Goal: Task Accomplishment & Management: Use online tool/utility

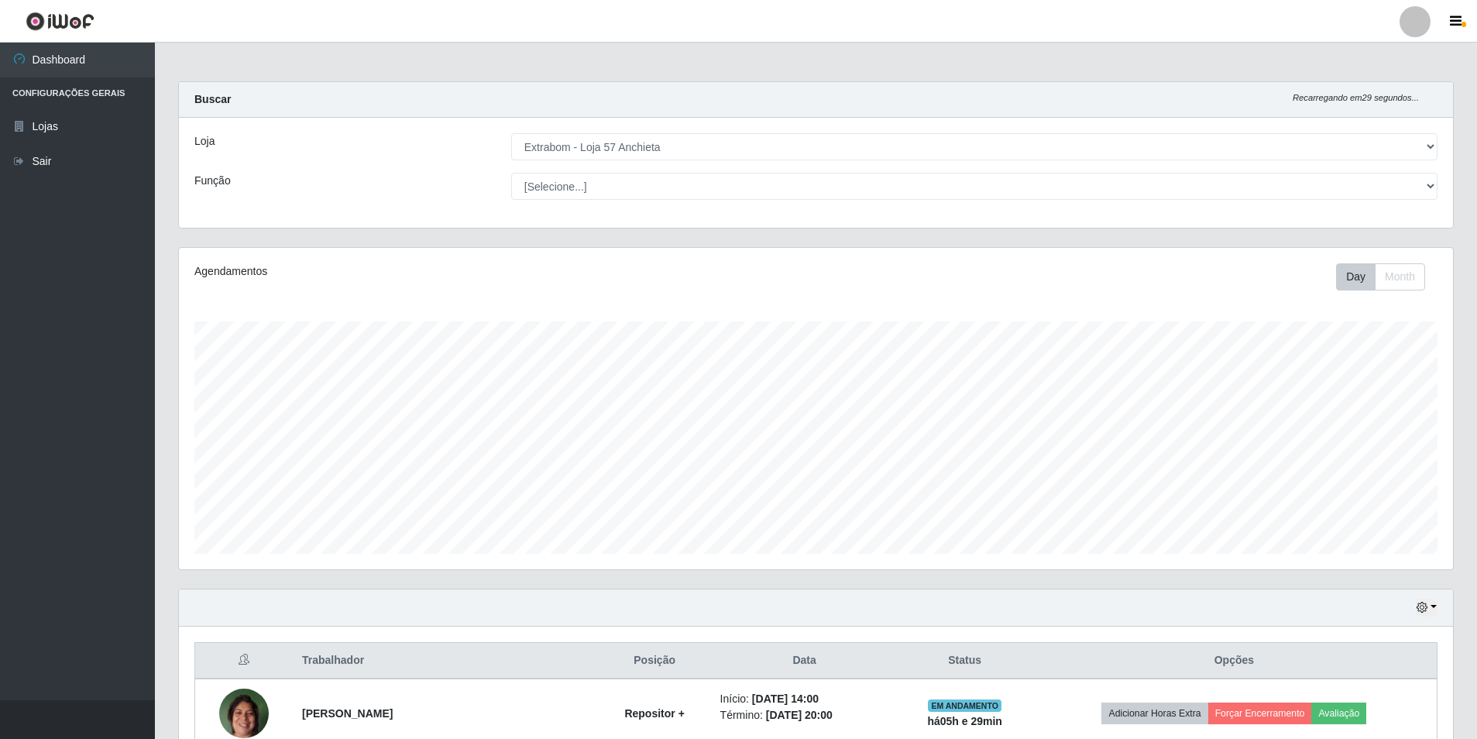
select select "470"
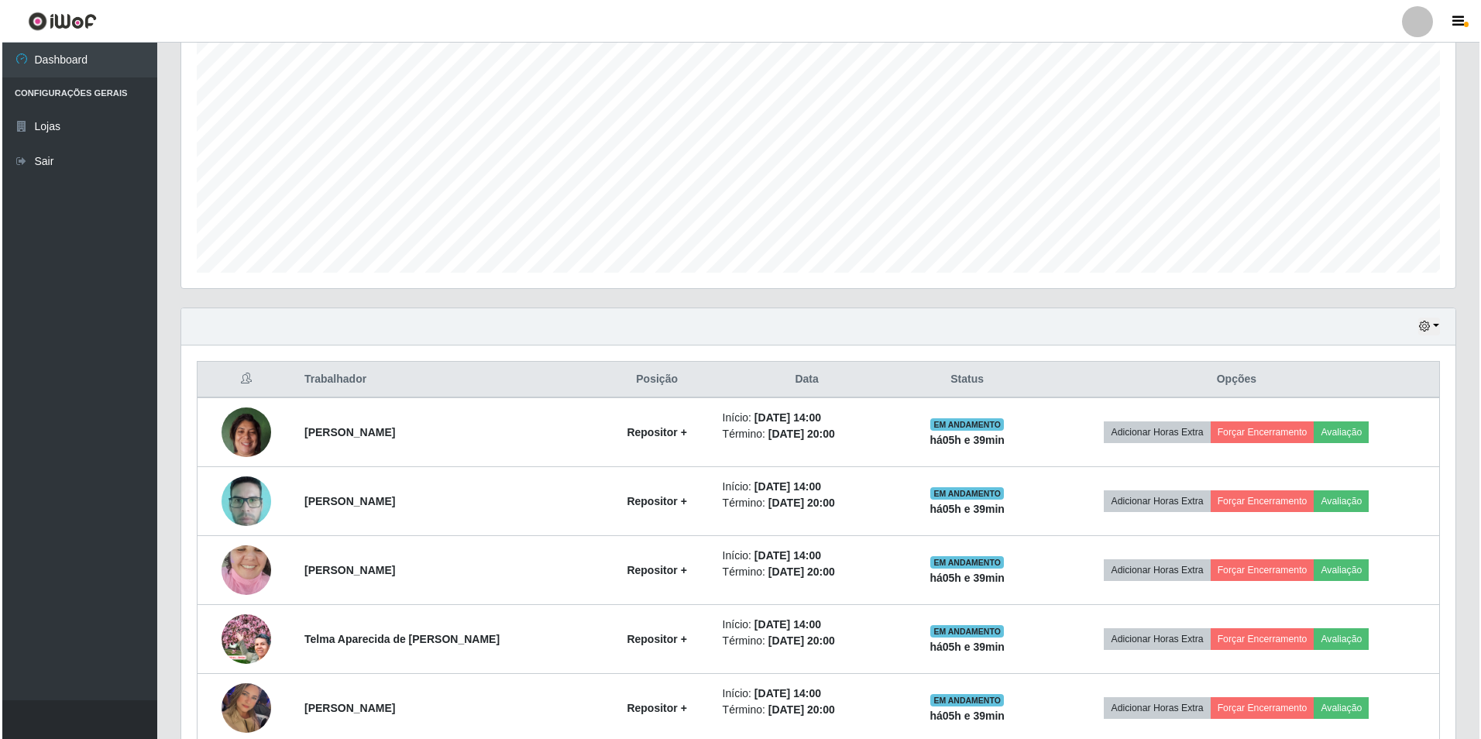
scroll to position [359, 0]
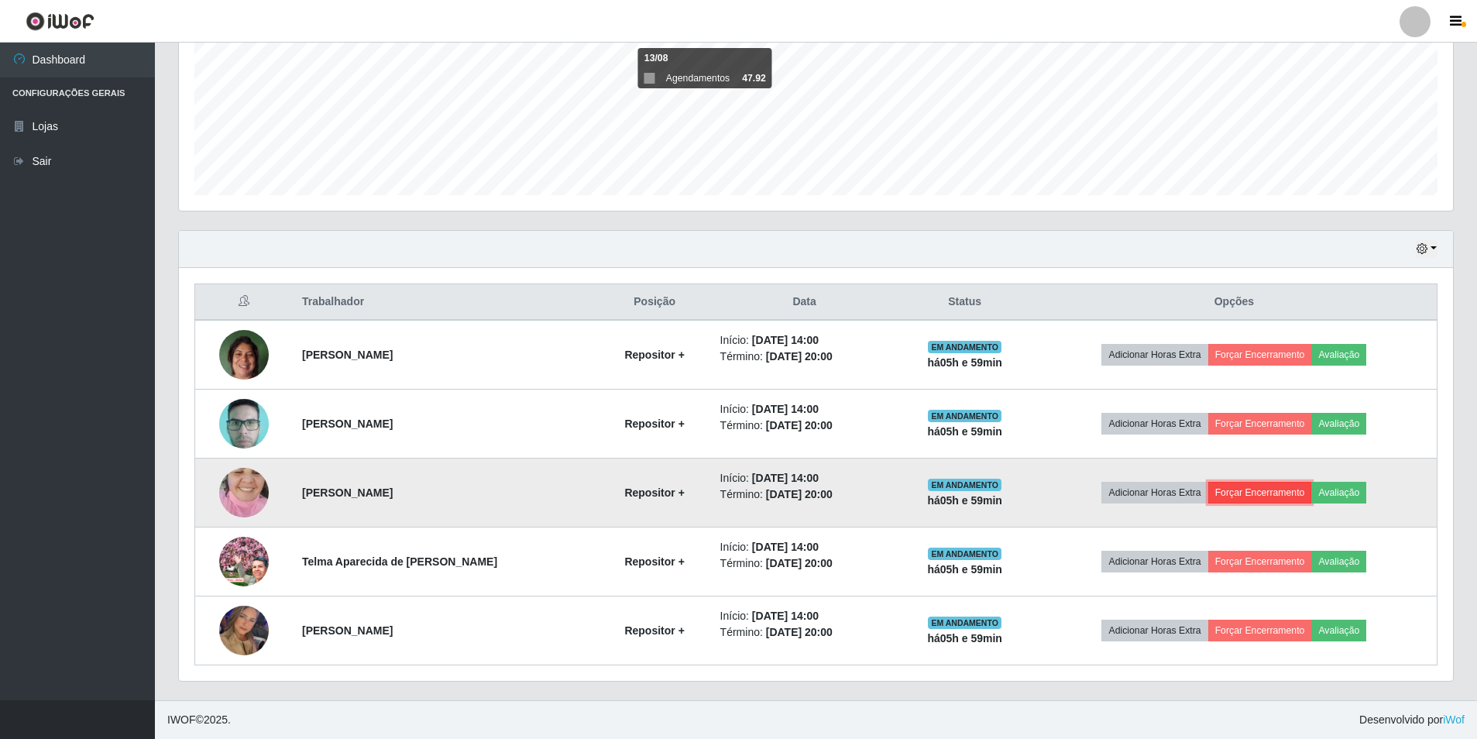
click at [1276, 491] on button "Forçar Encerramento" at bounding box center [1260, 493] width 104 height 22
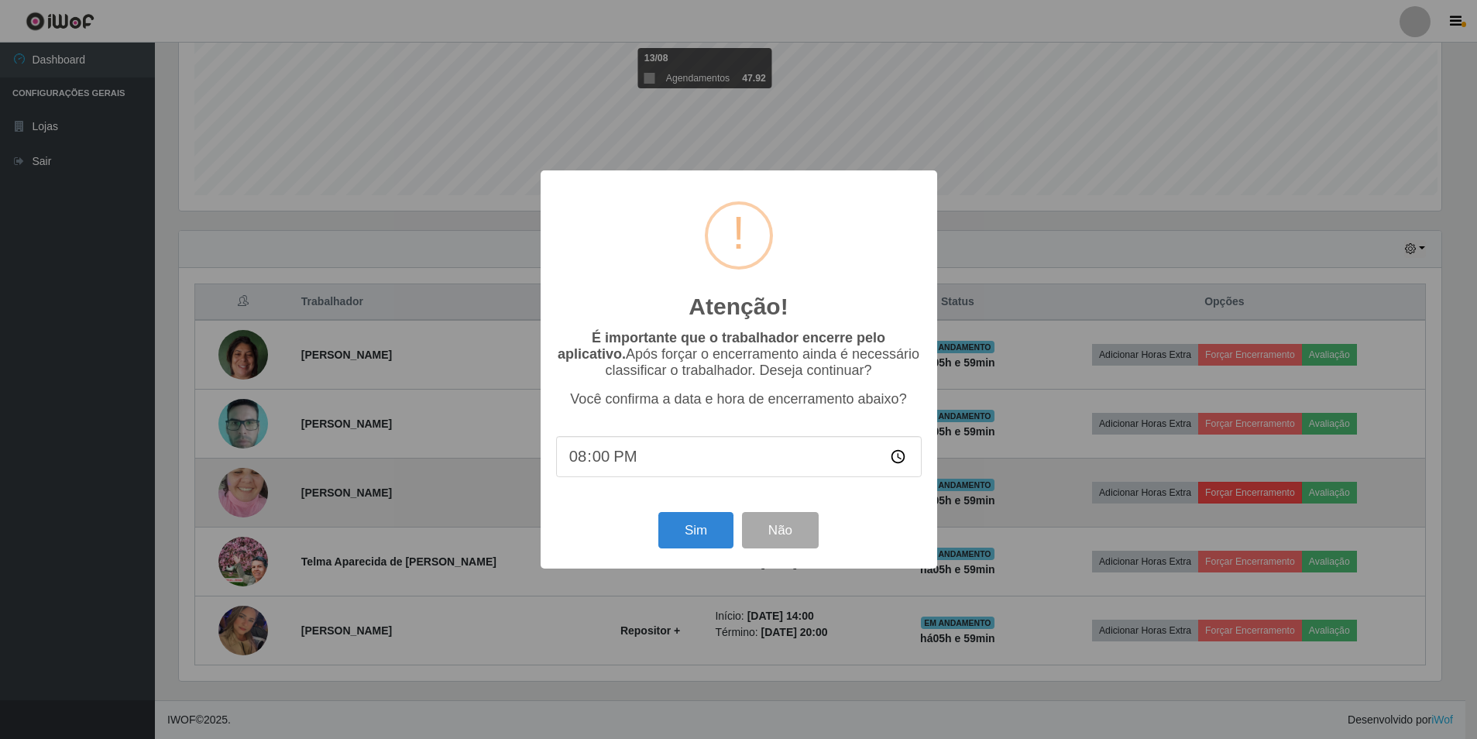
scroll to position [321, 1267]
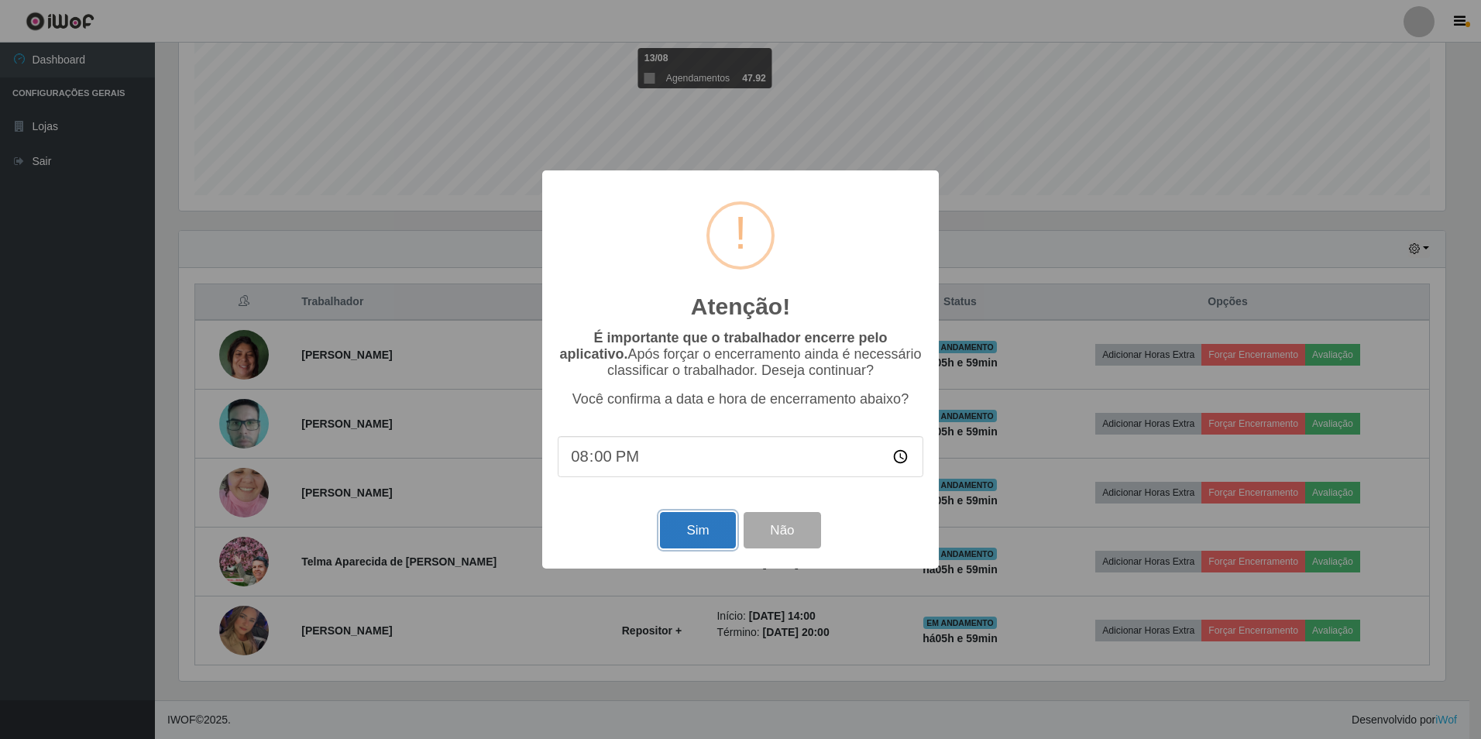
click at [703, 526] on button "Sim" at bounding box center [697, 530] width 75 height 36
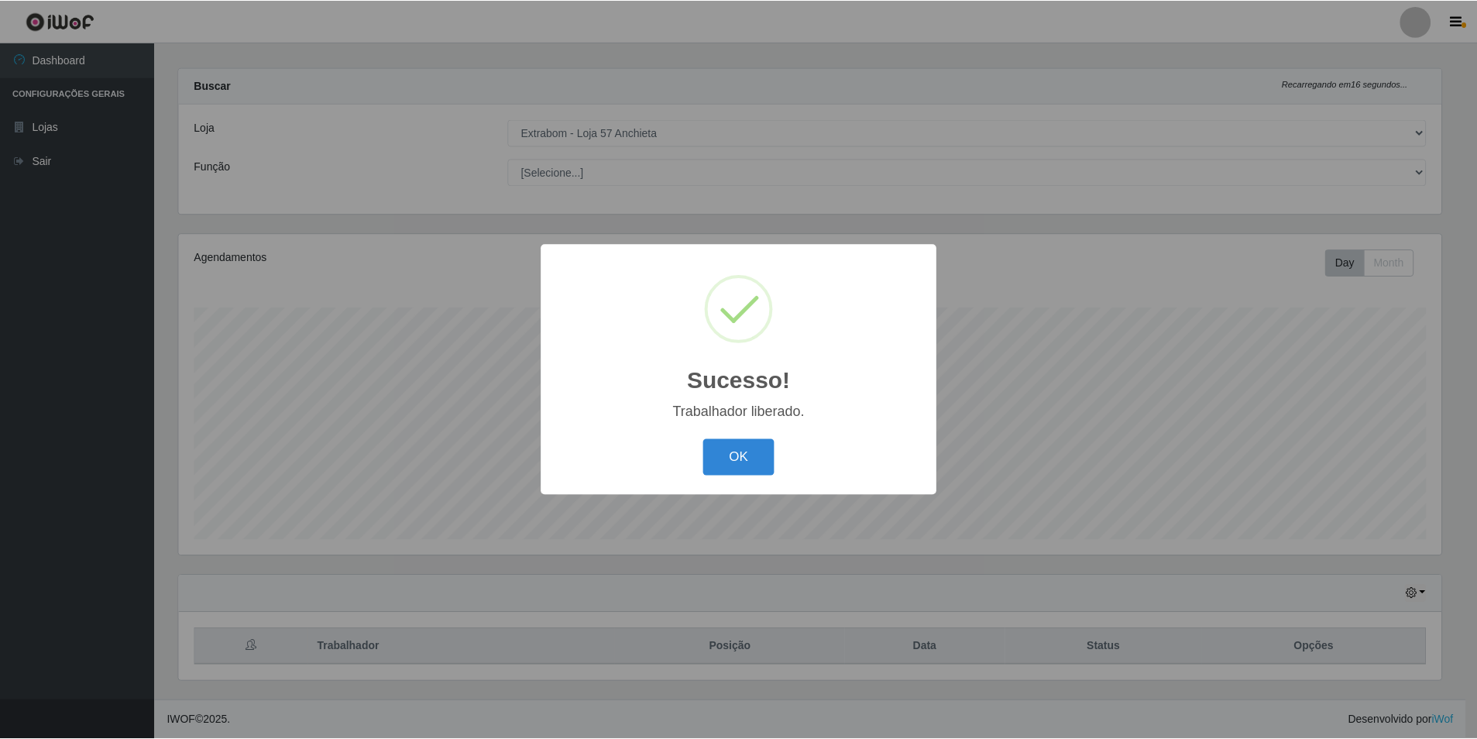
scroll to position [290, 0]
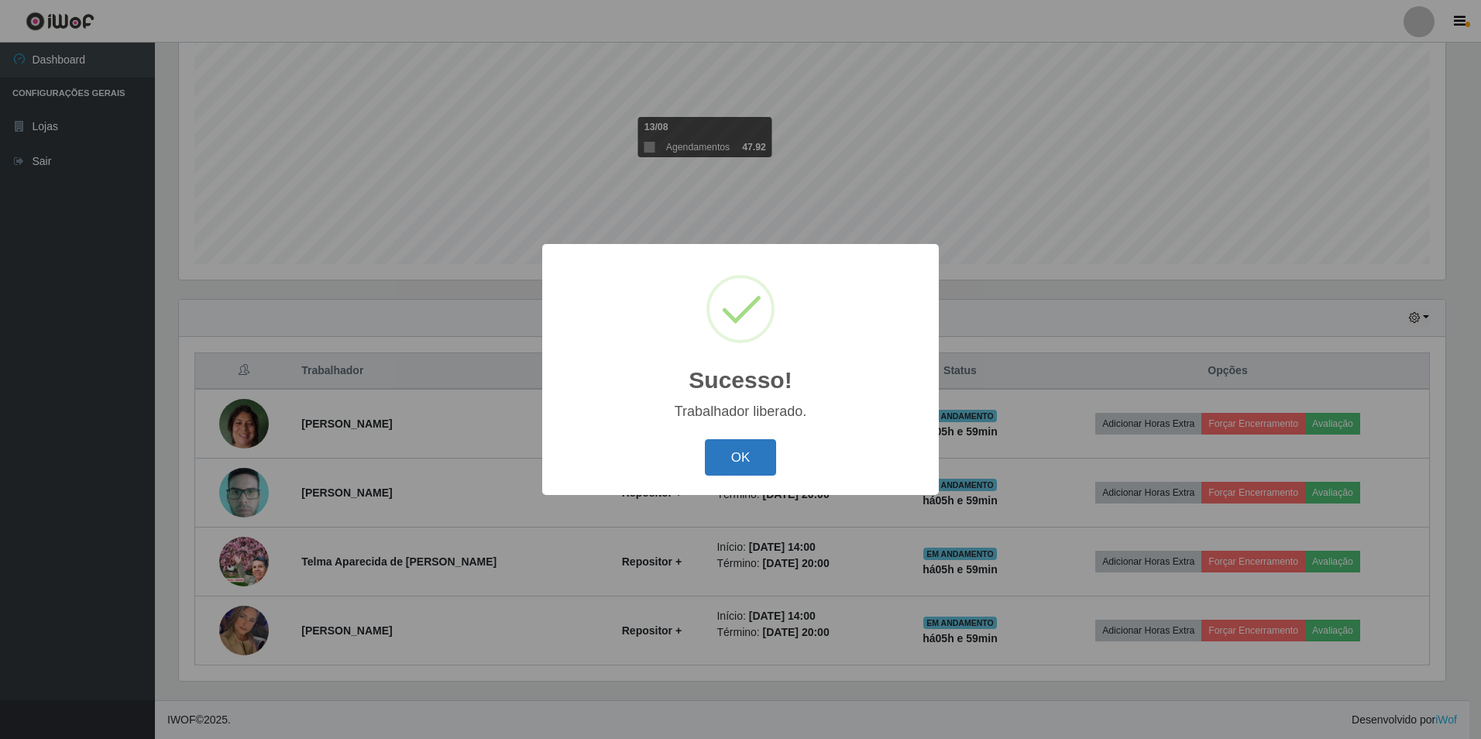
click at [751, 467] on button "OK" at bounding box center [741, 457] width 72 height 36
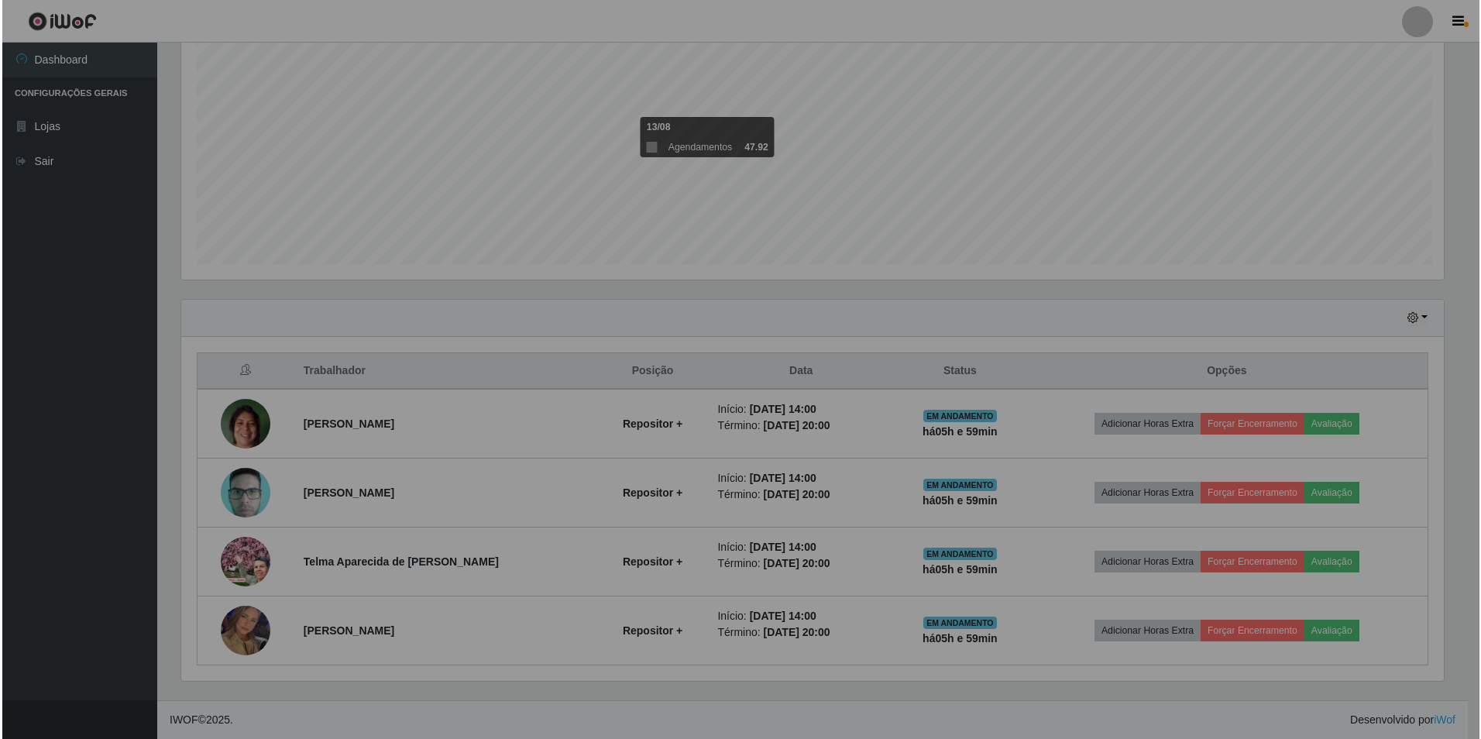
scroll to position [321, 1274]
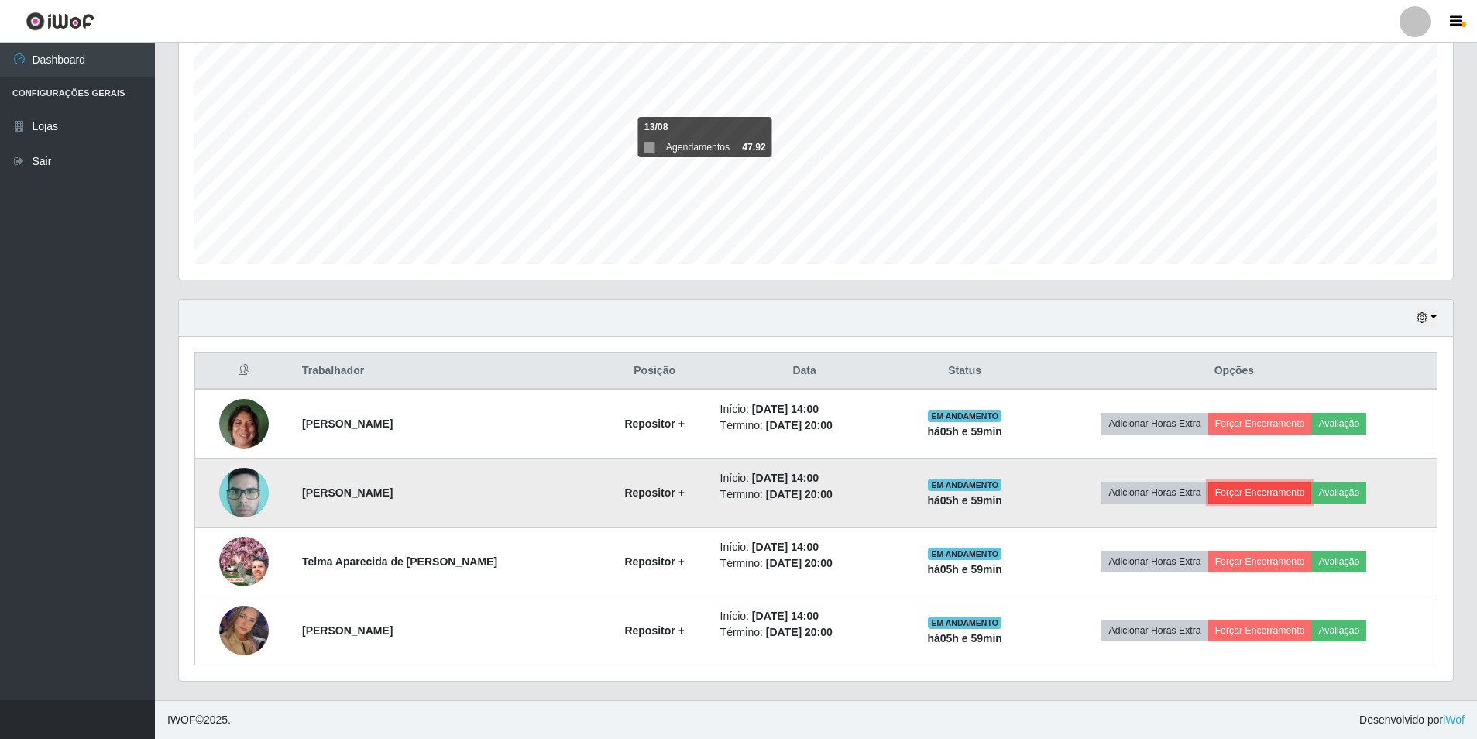
click at [1284, 496] on button "Forçar Encerramento" at bounding box center [1260, 493] width 104 height 22
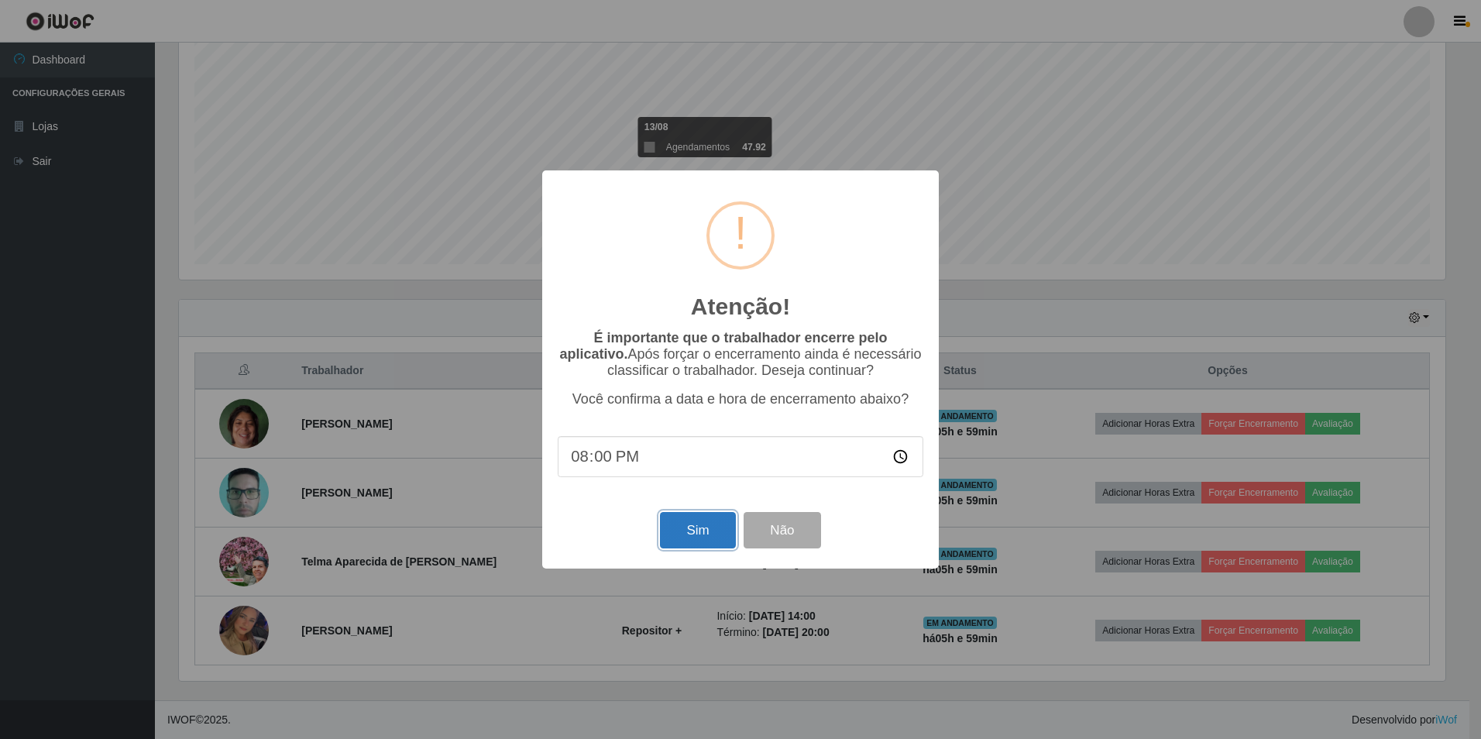
click at [682, 523] on button "Sim" at bounding box center [697, 530] width 75 height 36
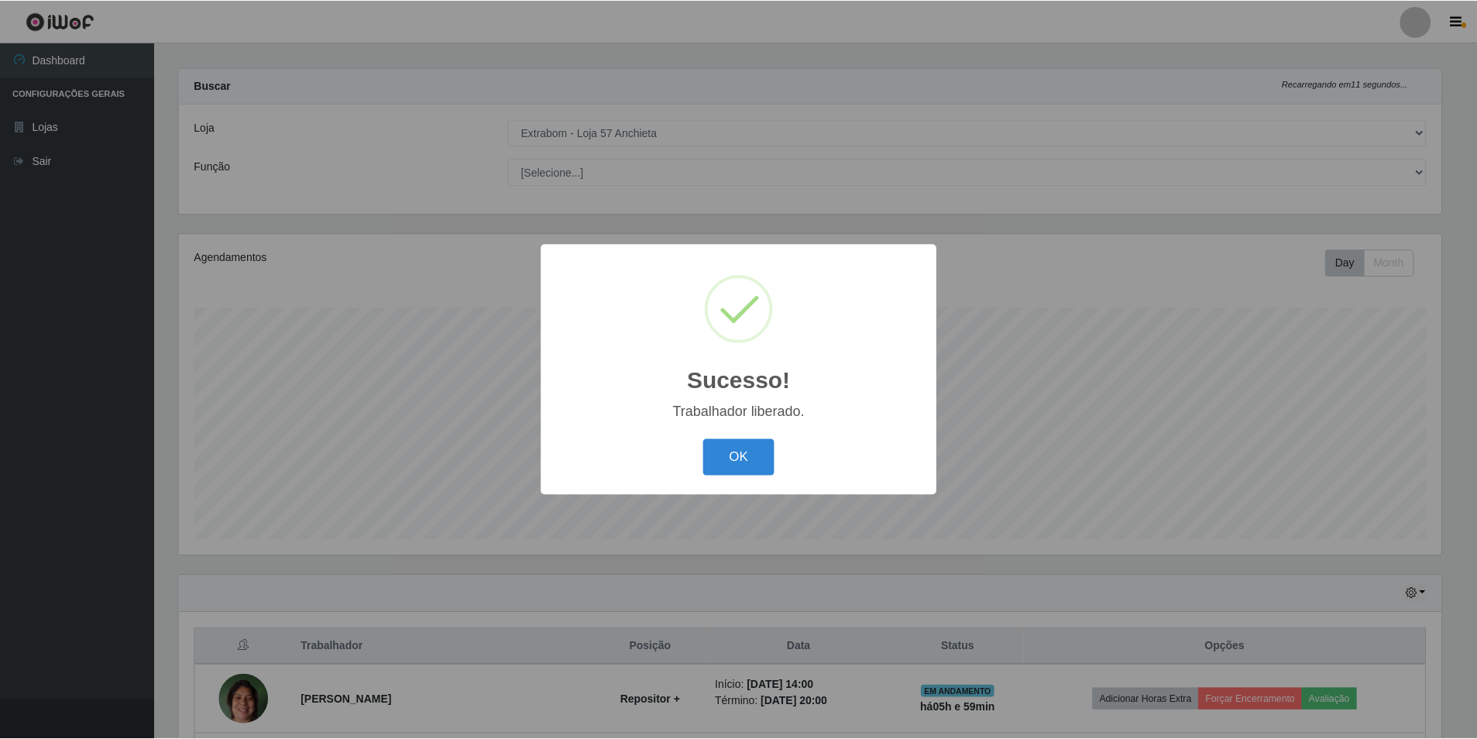
scroll to position [221, 0]
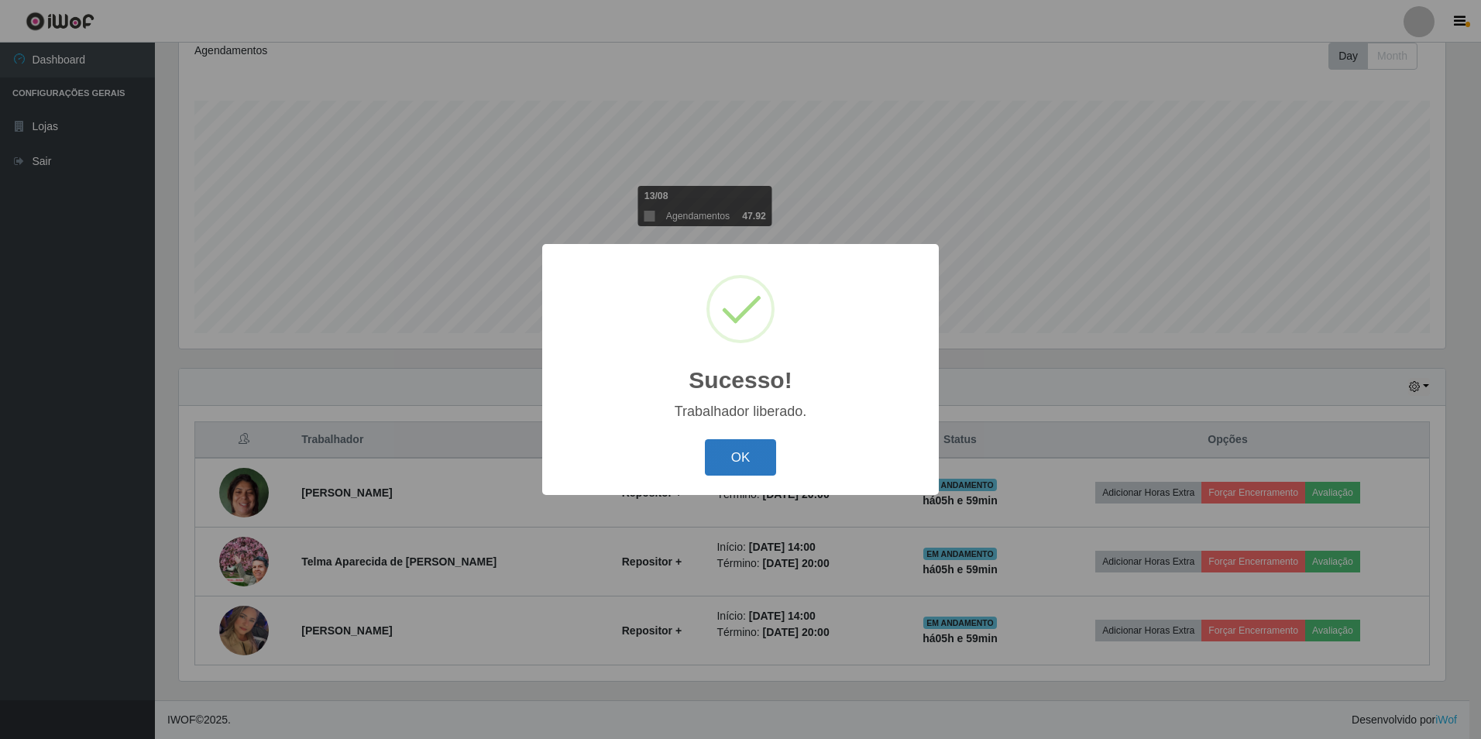
click at [737, 452] on button "OK" at bounding box center [741, 457] width 72 height 36
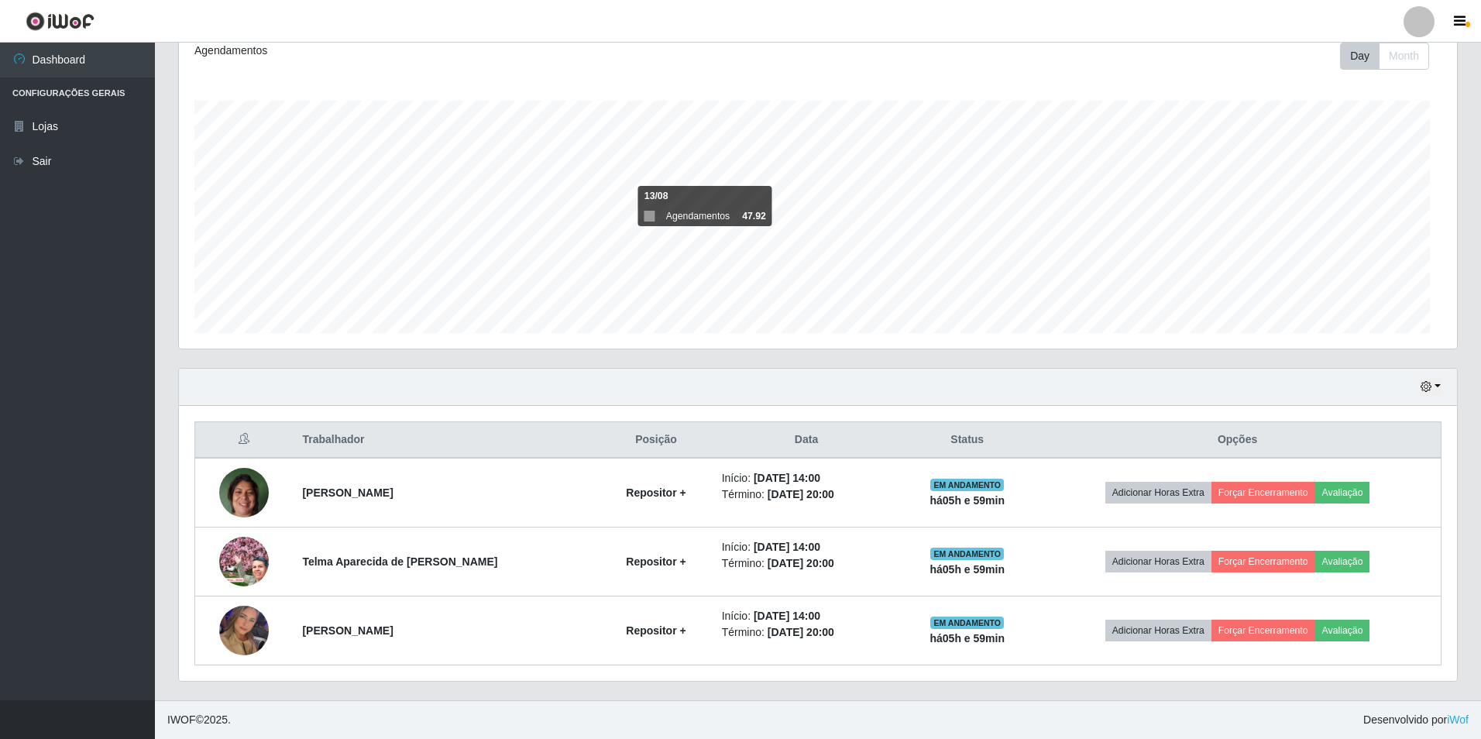
scroll to position [321, 1274]
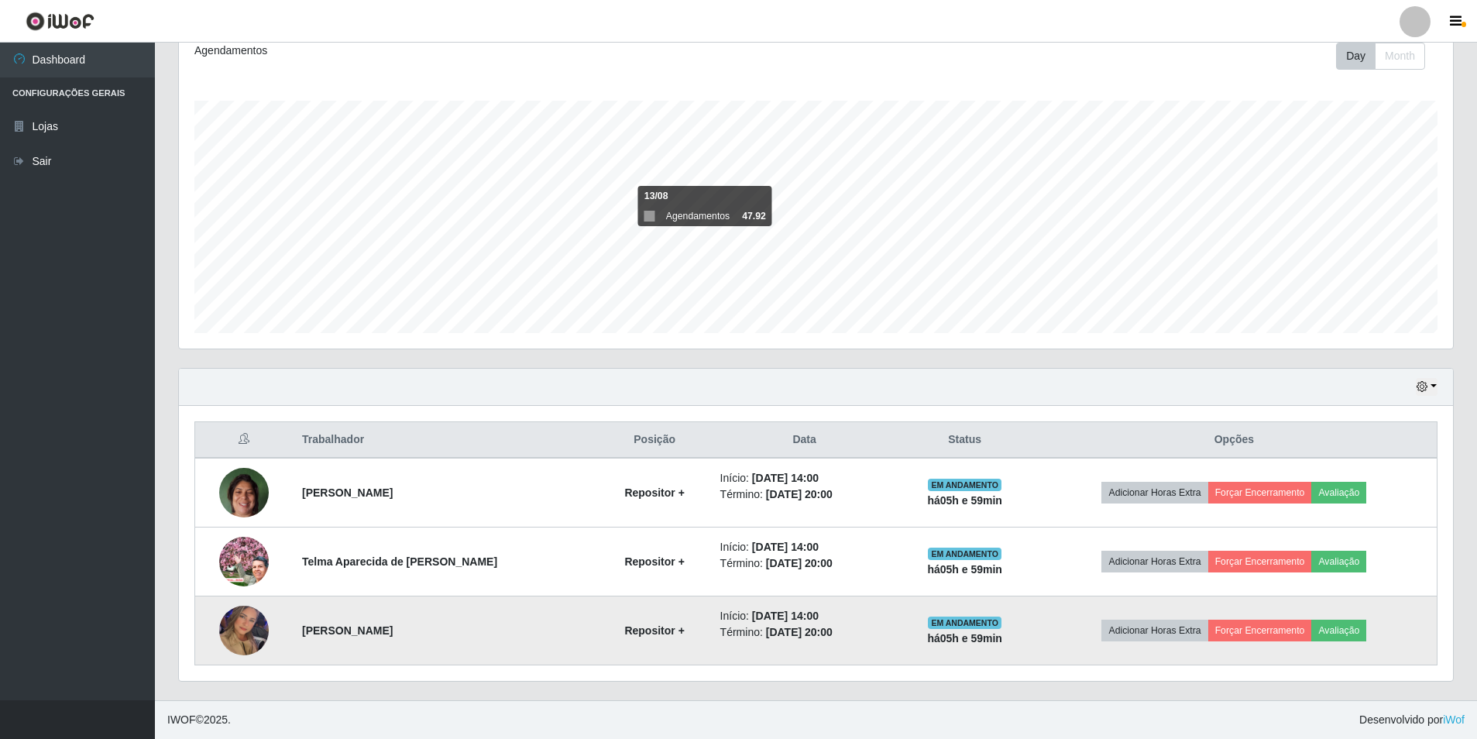
click at [1278, 655] on td "Adicionar Horas Extra Forçar Encerramento Avaliação" at bounding box center [1235, 630] width 406 height 69
click at [1264, 637] on button "Forçar Encerramento" at bounding box center [1260, 631] width 104 height 22
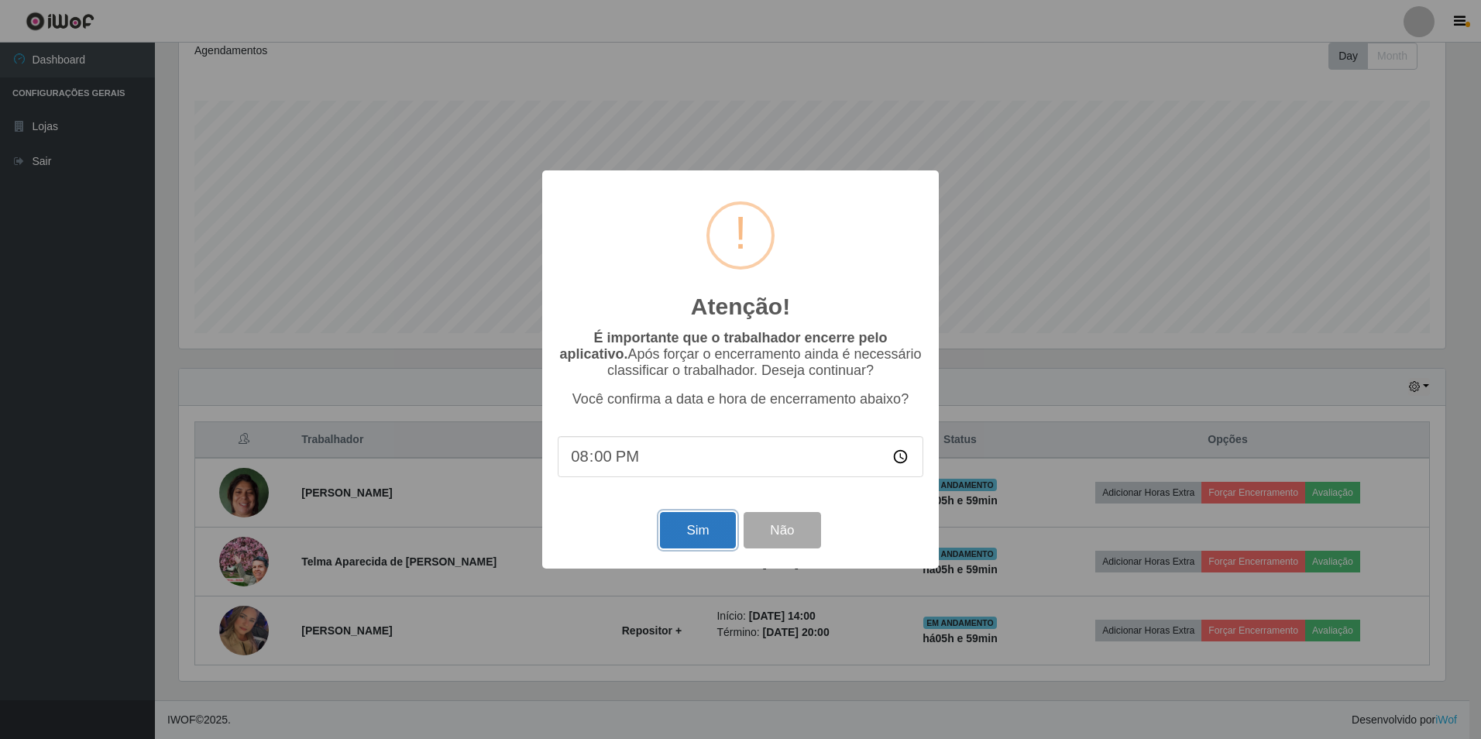
click at [706, 548] on button "Sim" at bounding box center [697, 530] width 75 height 36
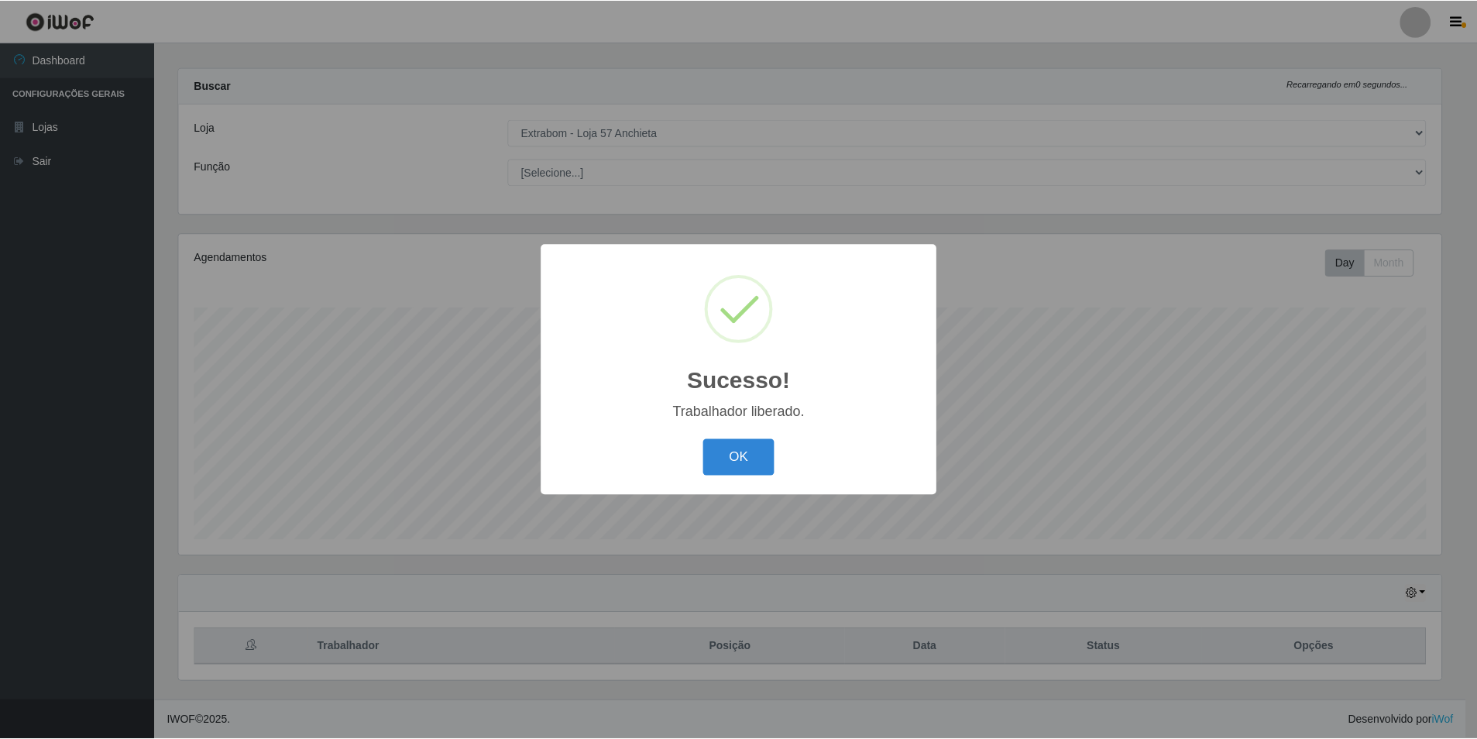
scroll to position [152, 0]
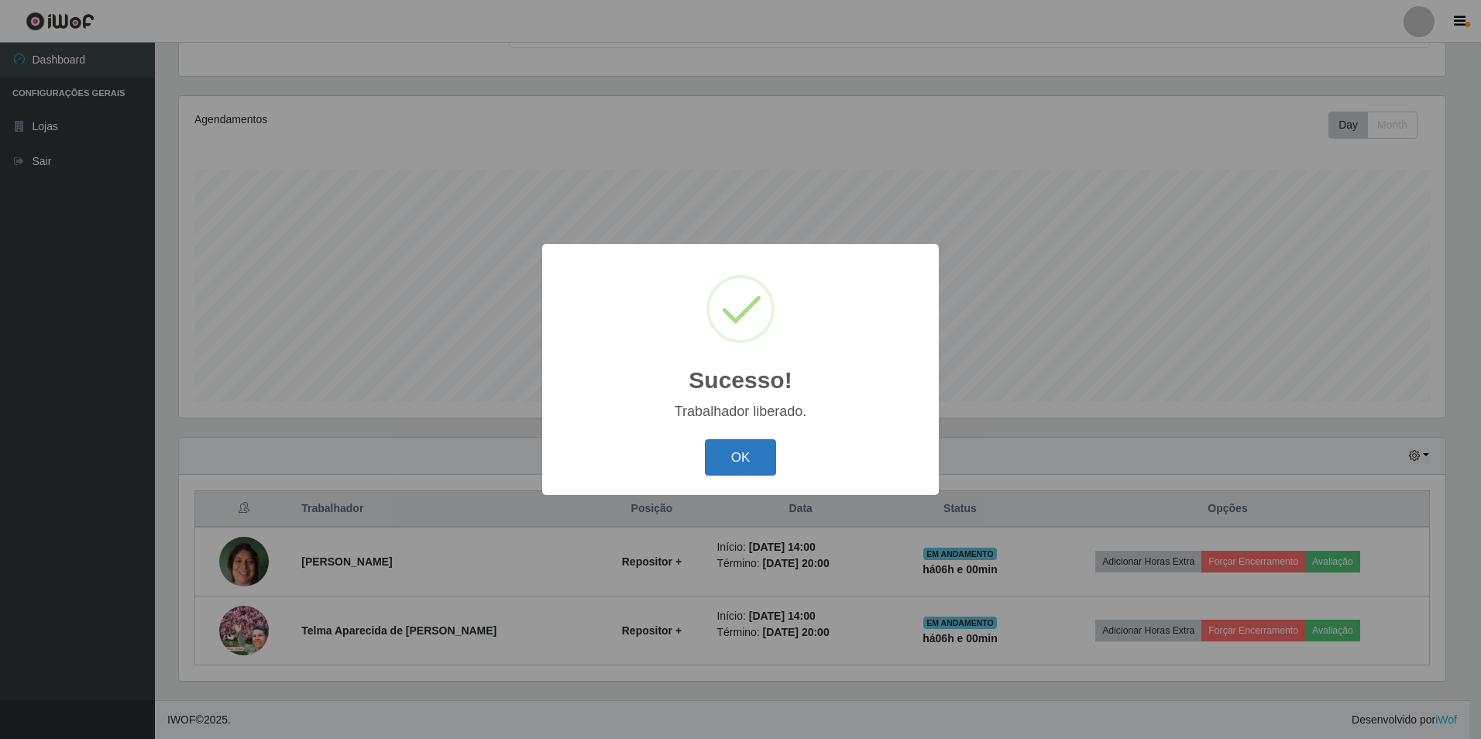
click at [729, 467] on button "OK" at bounding box center [741, 457] width 72 height 36
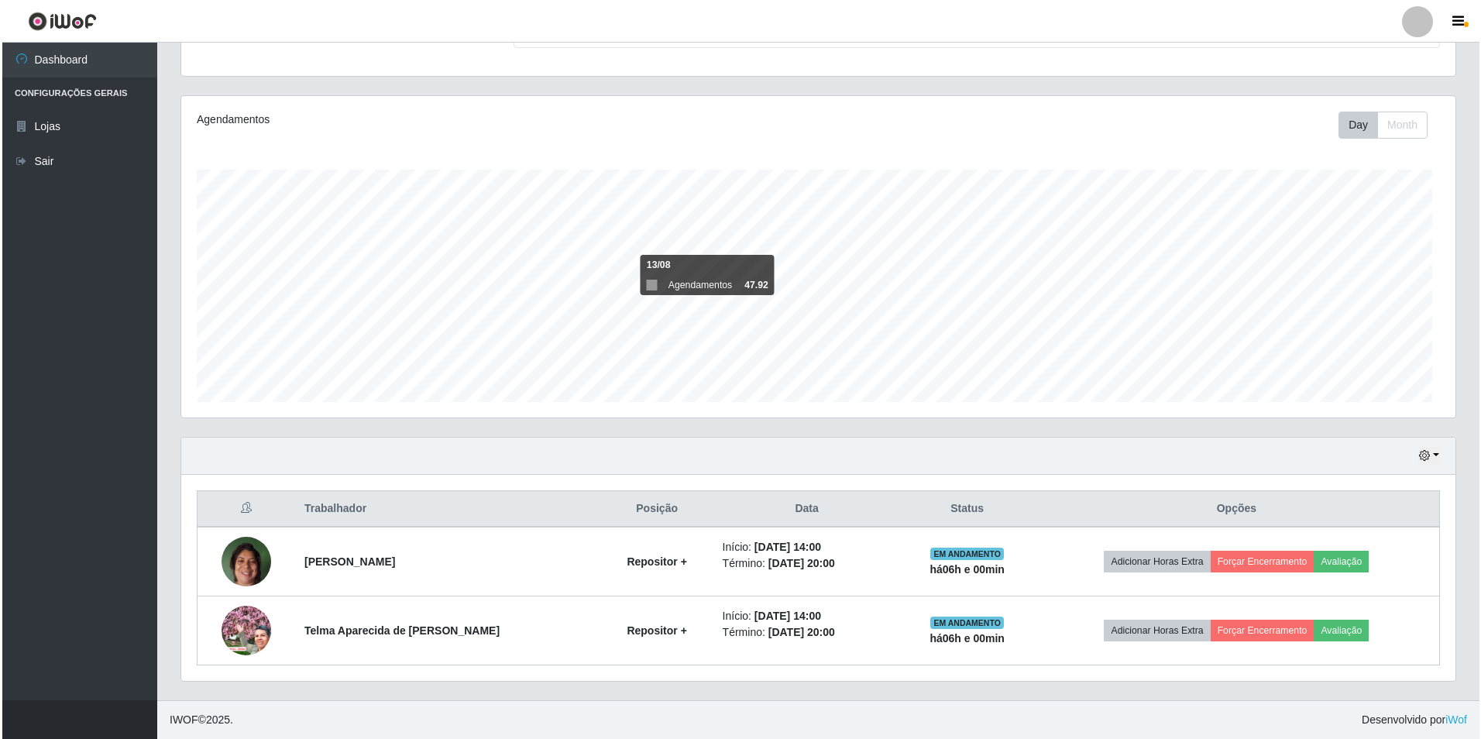
scroll to position [321, 1274]
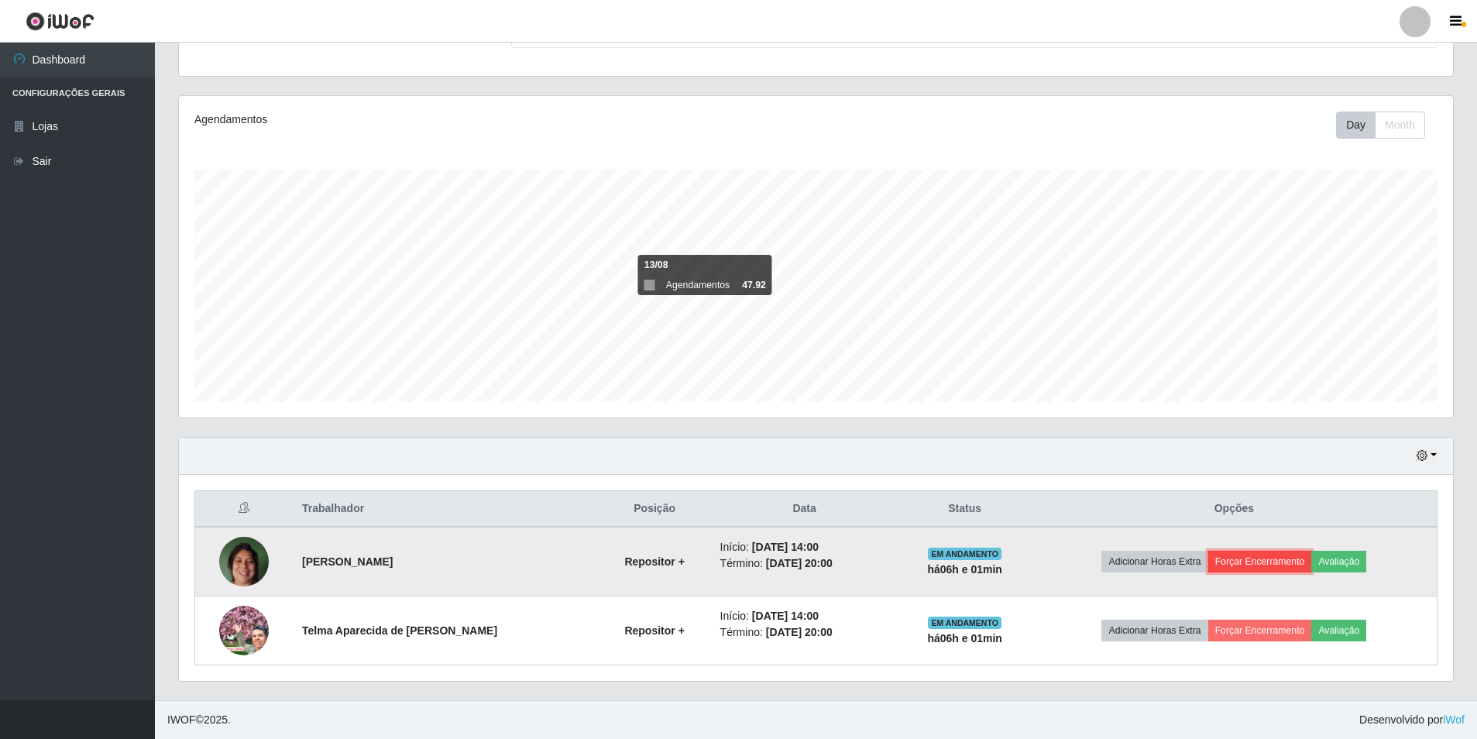
click at [1263, 565] on button "Forçar Encerramento" at bounding box center [1260, 562] width 104 height 22
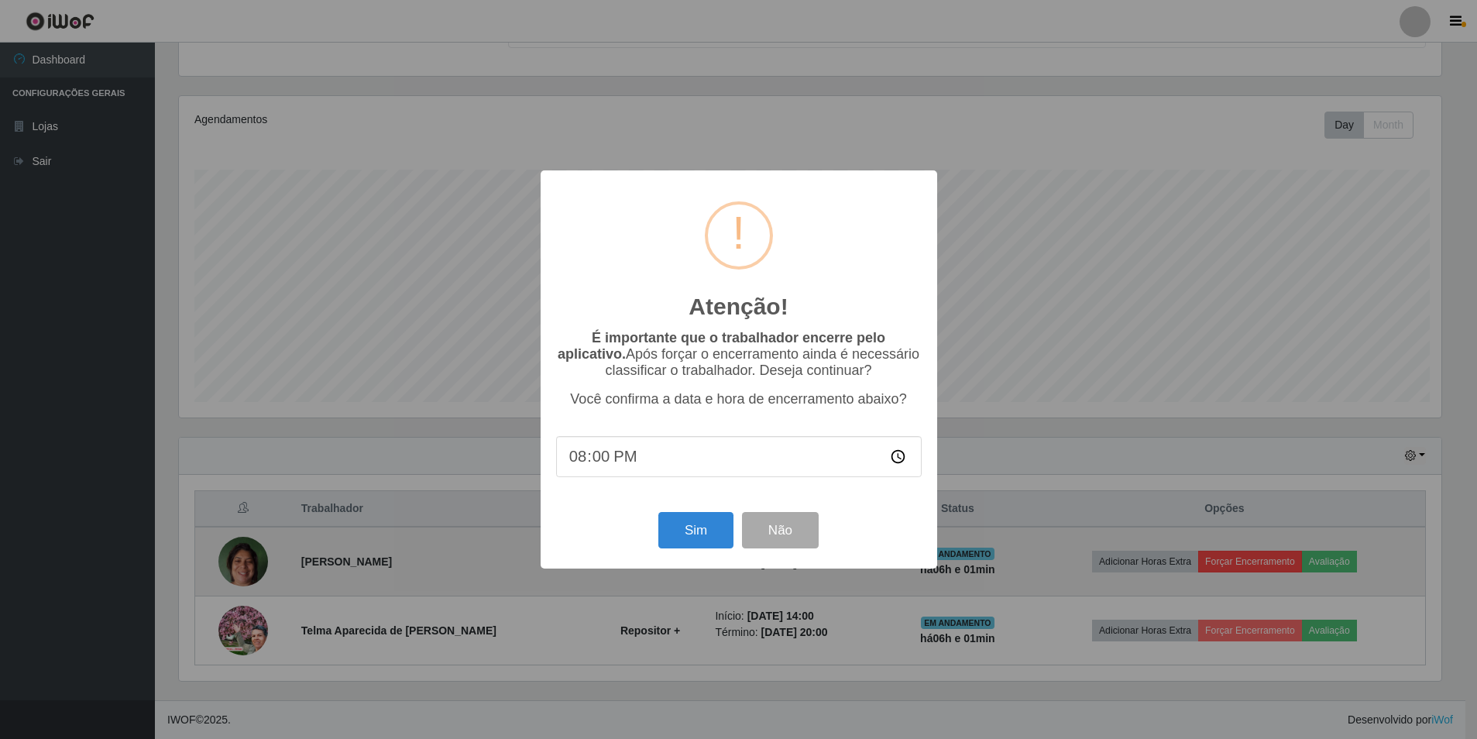
scroll to position [321, 1267]
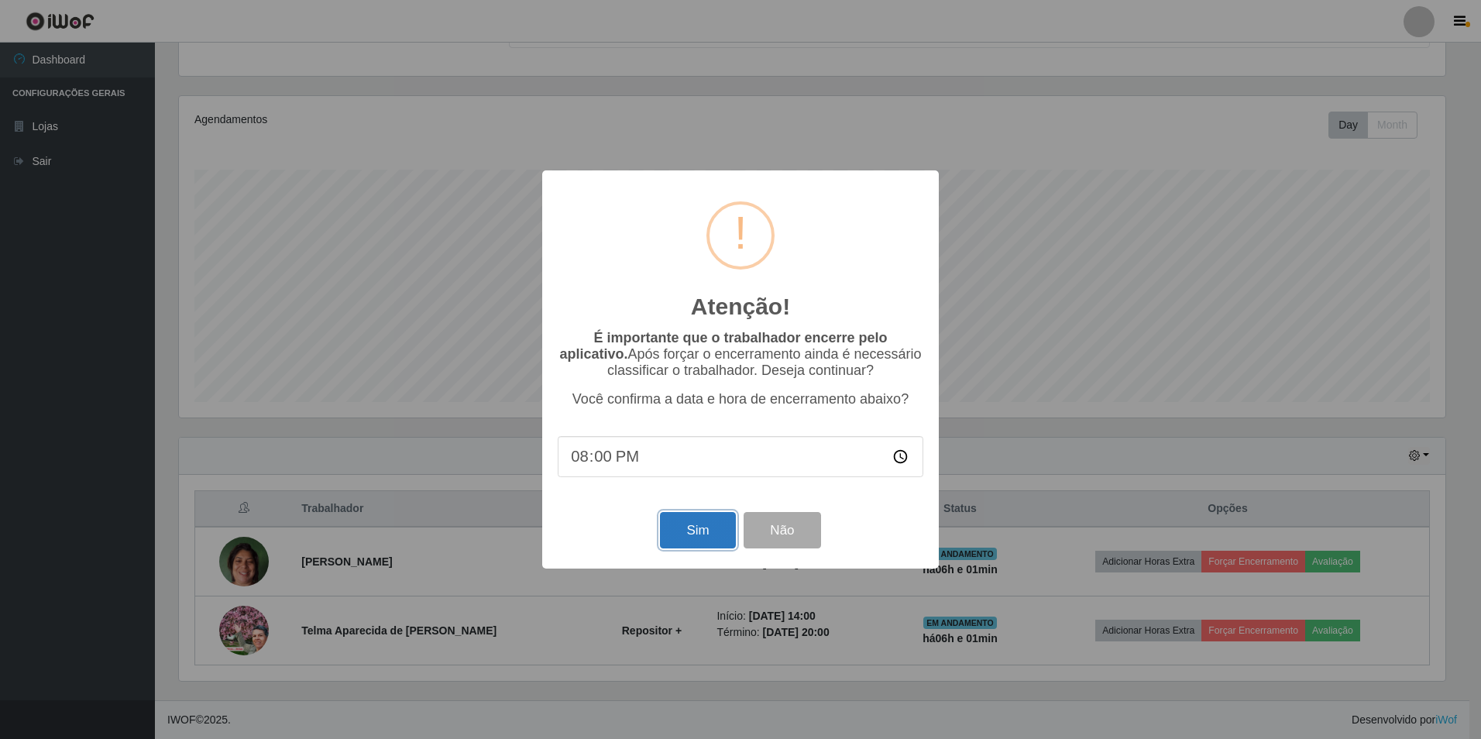
click at [692, 529] on button "Sim" at bounding box center [697, 530] width 75 height 36
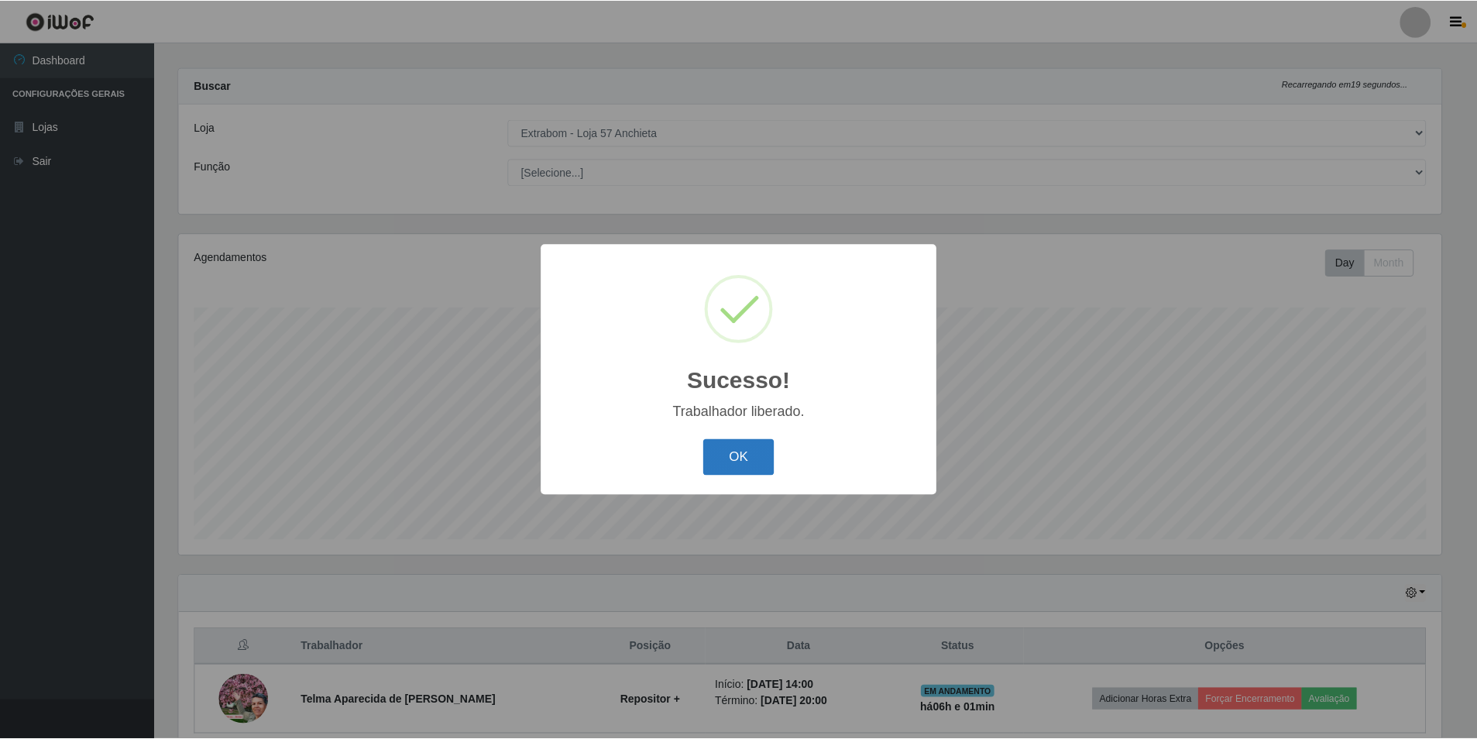
scroll to position [83, 0]
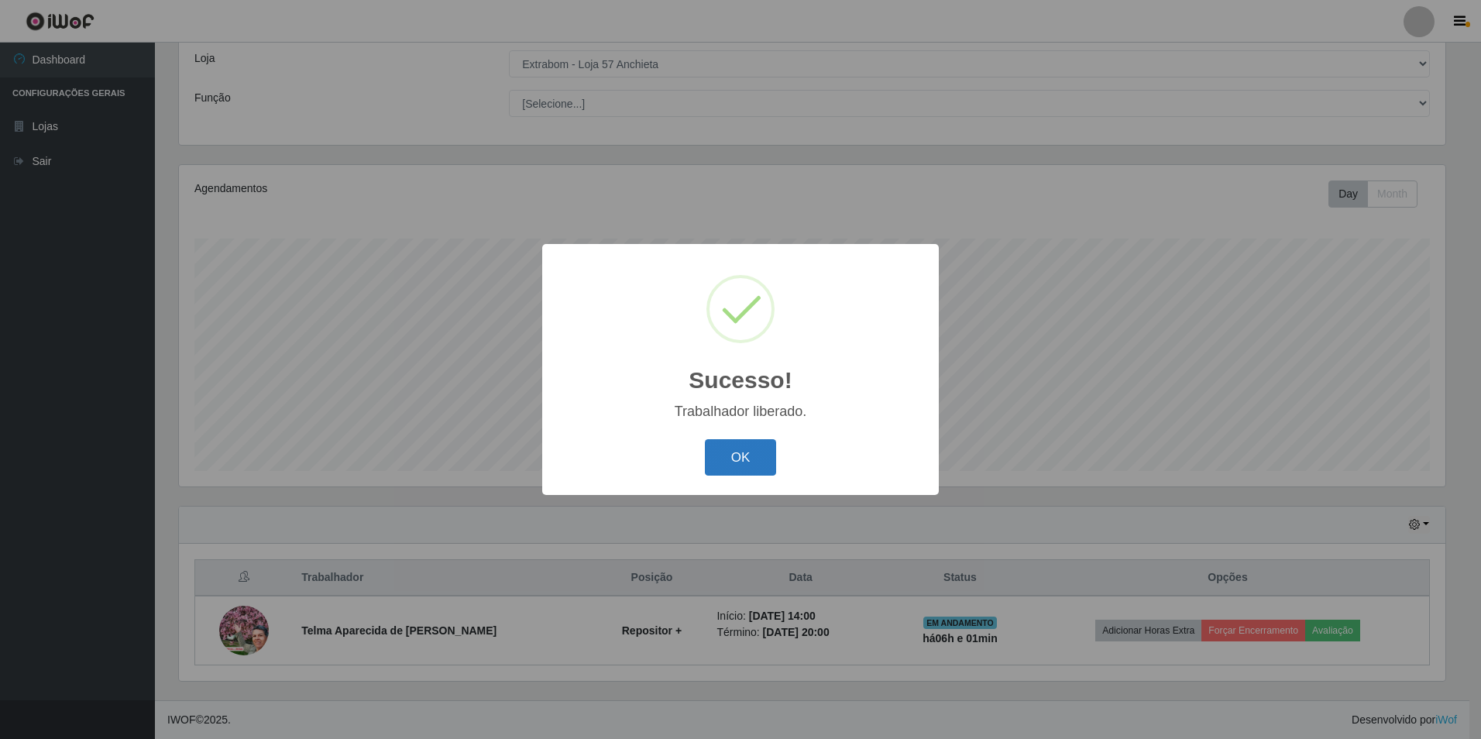
click at [738, 462] on button "OK" at bounding box center [741, 457] width 72 height 36
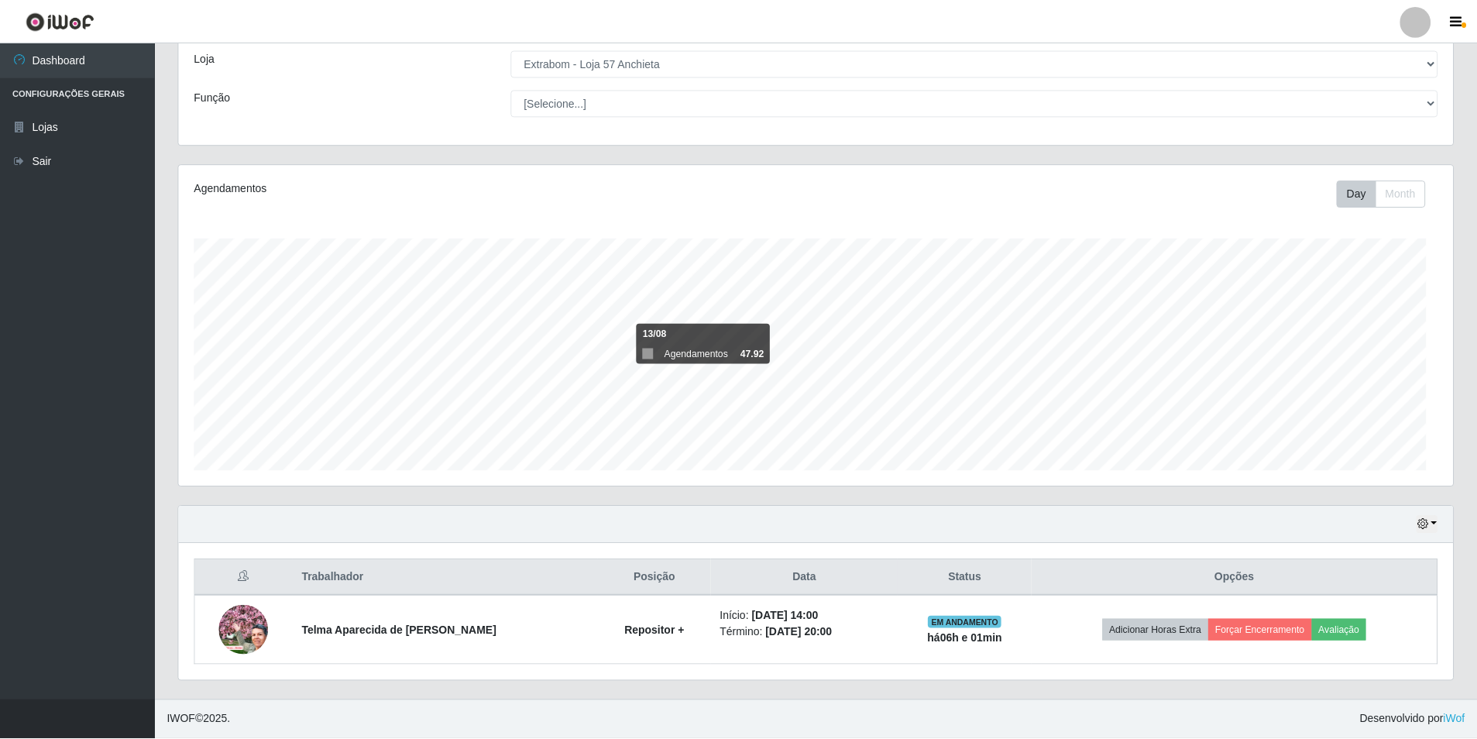
scroll to position [321, 1274]
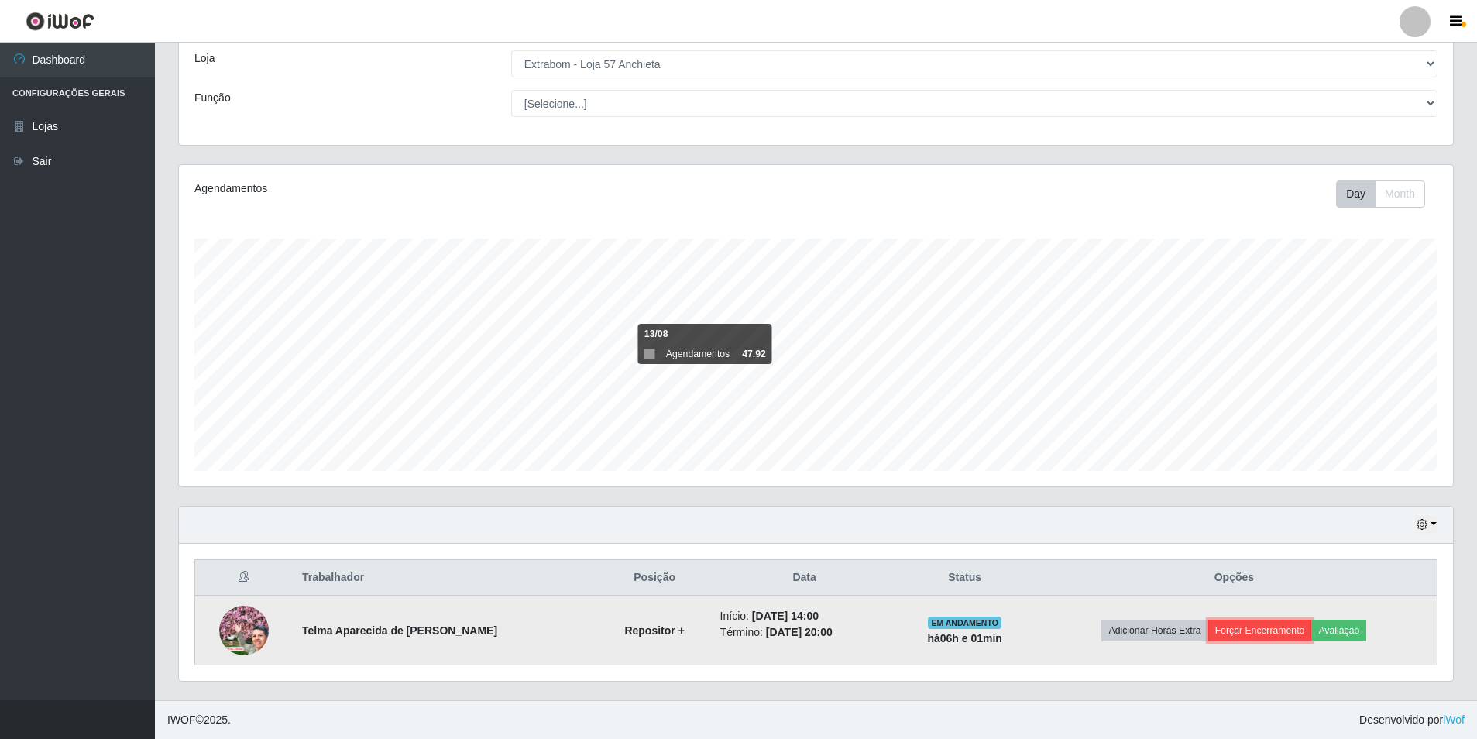
click at [1267, 631] on button "Forçar Encerramento" at bounding box center [1260, 631] width 104 height 22
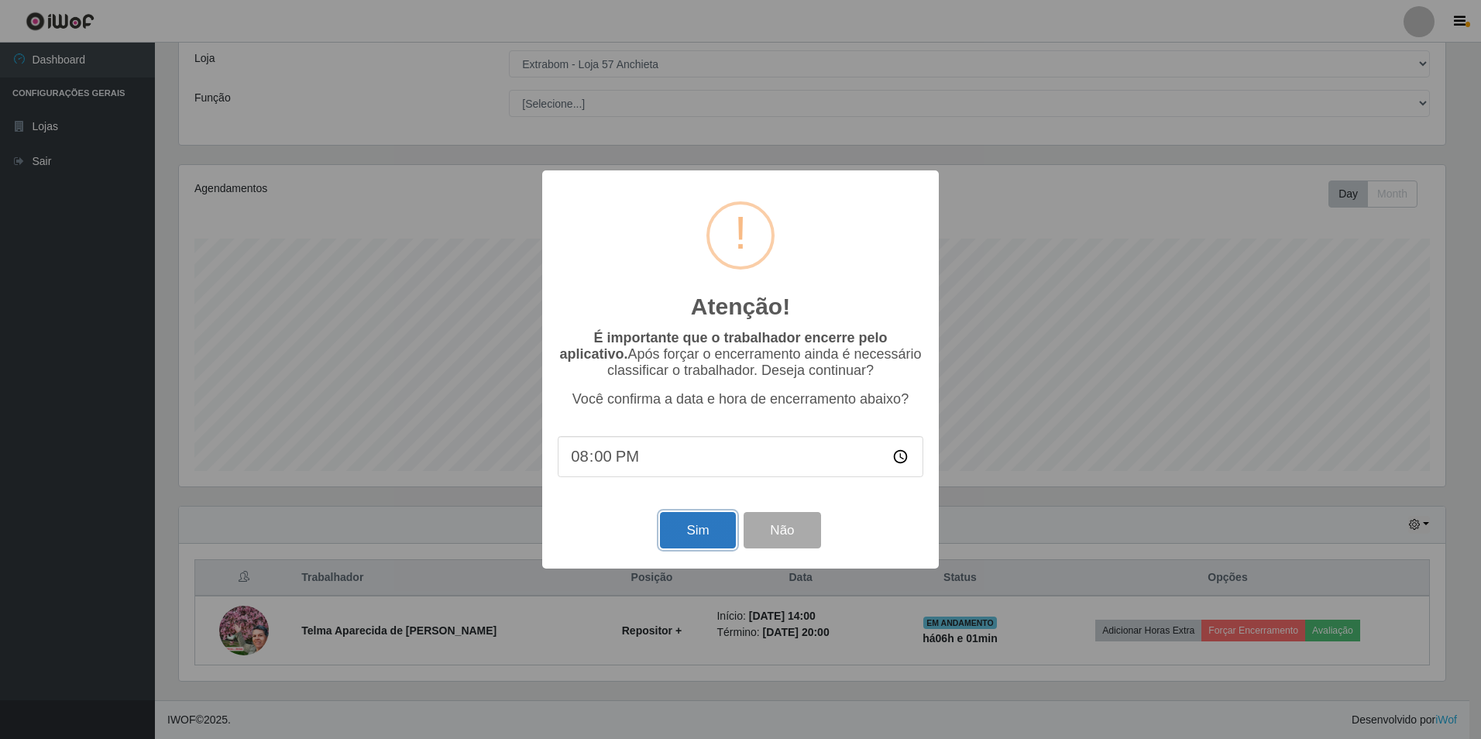
click at [690, 535] on button "Sim" at bounding box center [697, 530] width 75 height 36
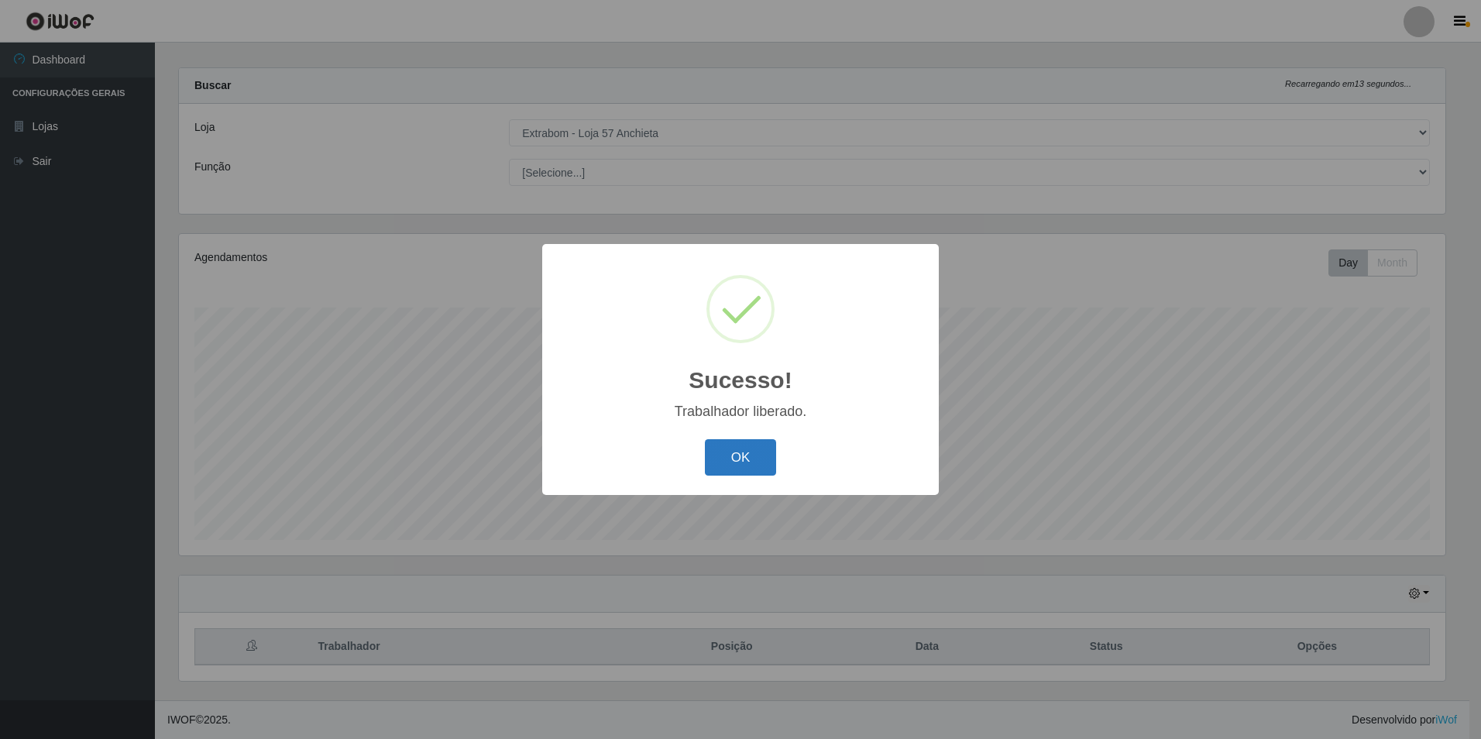
click at [752, 457] on button "OK" at bounding box center [741, 457] width 72 height 36
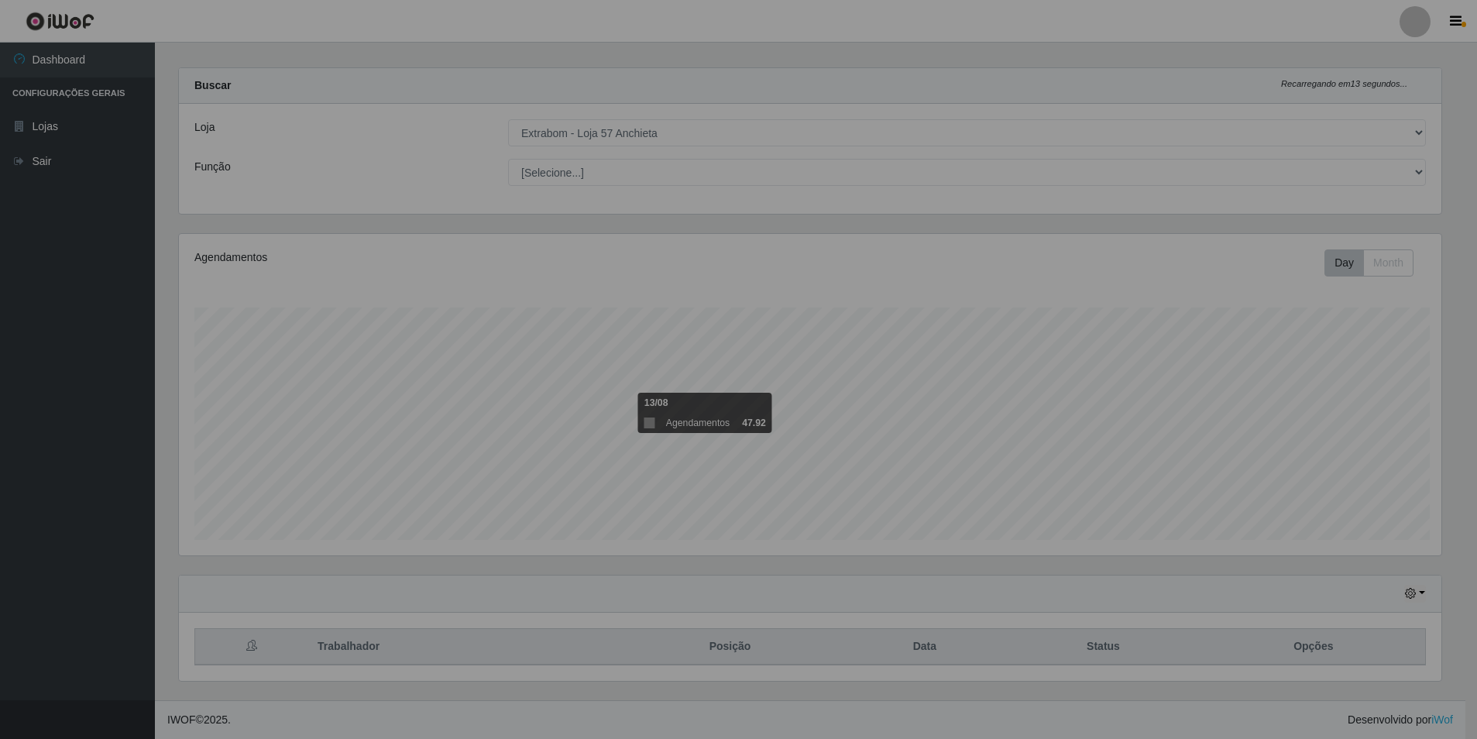
scroll to position [321, 1274]
